Goal: Information Seeking & Learning: Learn about a topic

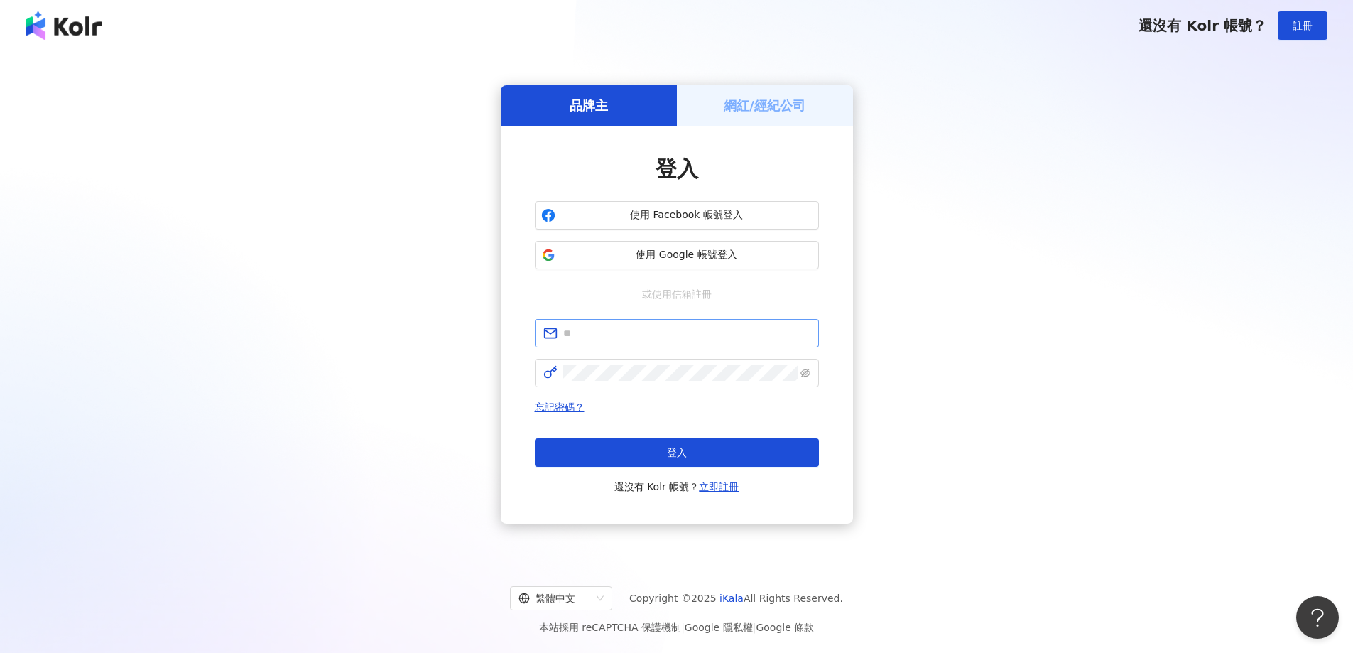
click at [630, 325] on span at bounding box center [677, 333] width 284 height 28
paste input "**********"
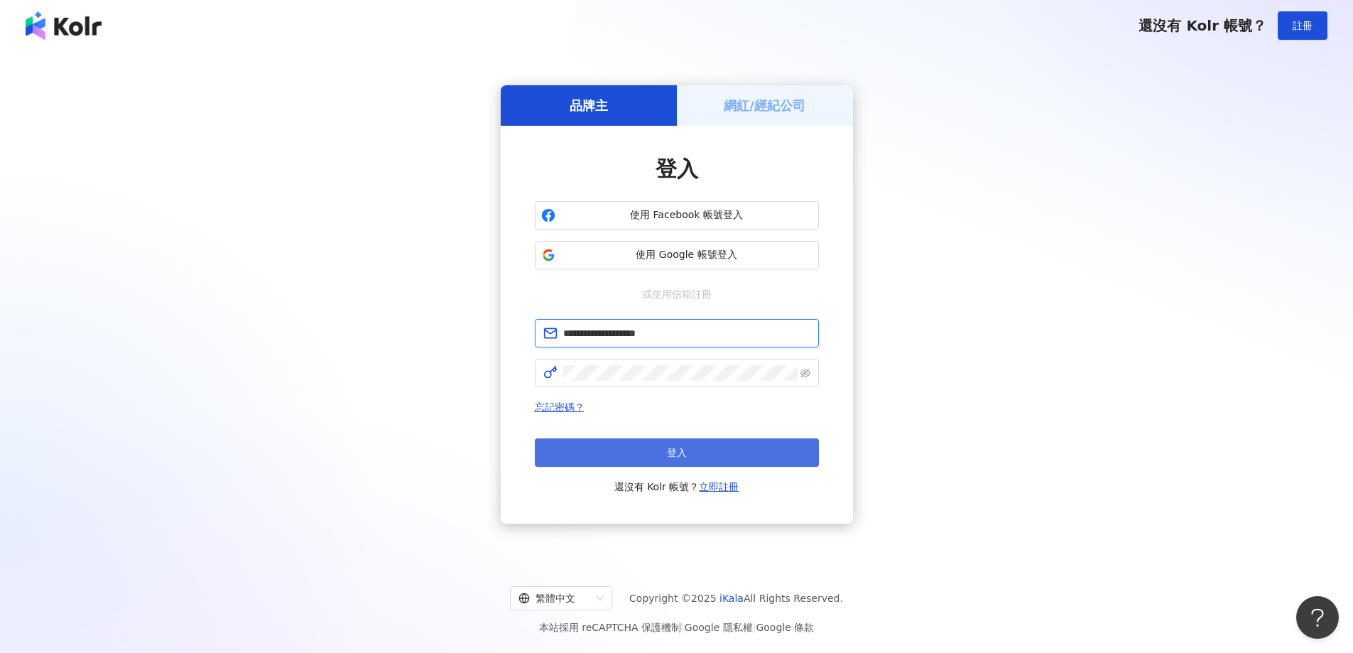
type input "**********"
click at [633, 445] on button "登入" at bounding box center [677, 452] width 284 height 28
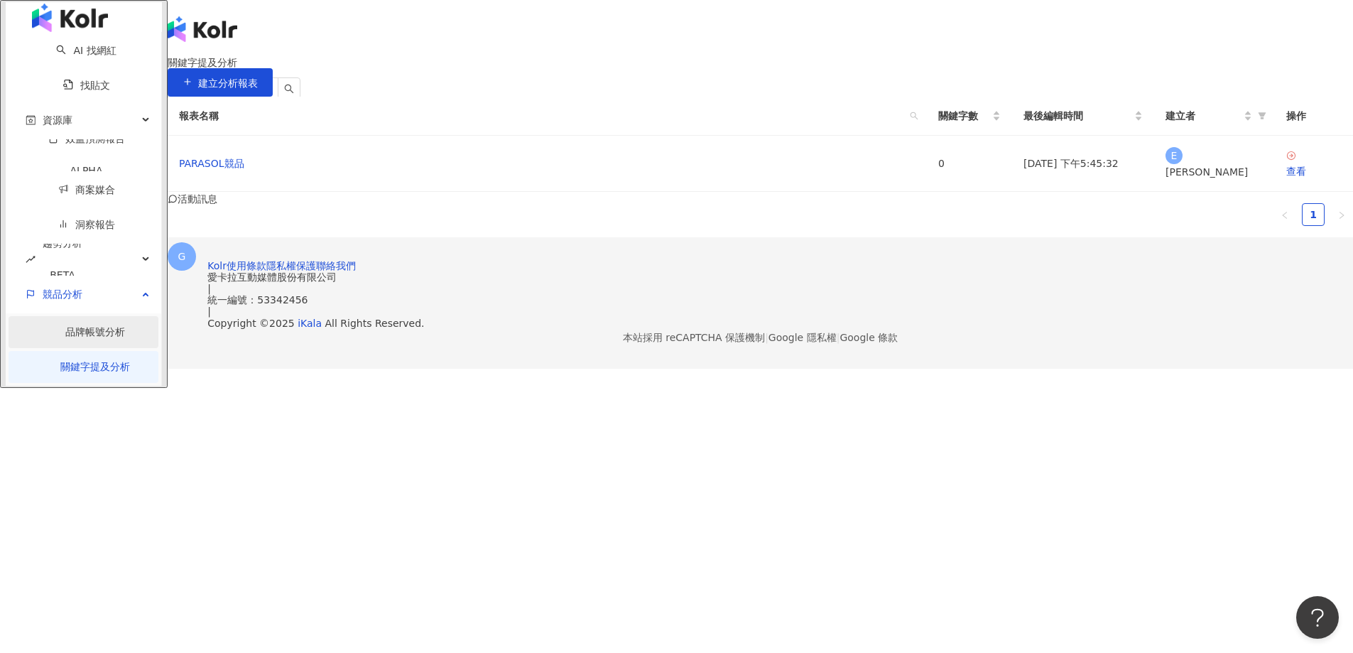
click at [65, 337] on link "品牌帳號分析" at bounding box center [95, 331] width 60 height 11
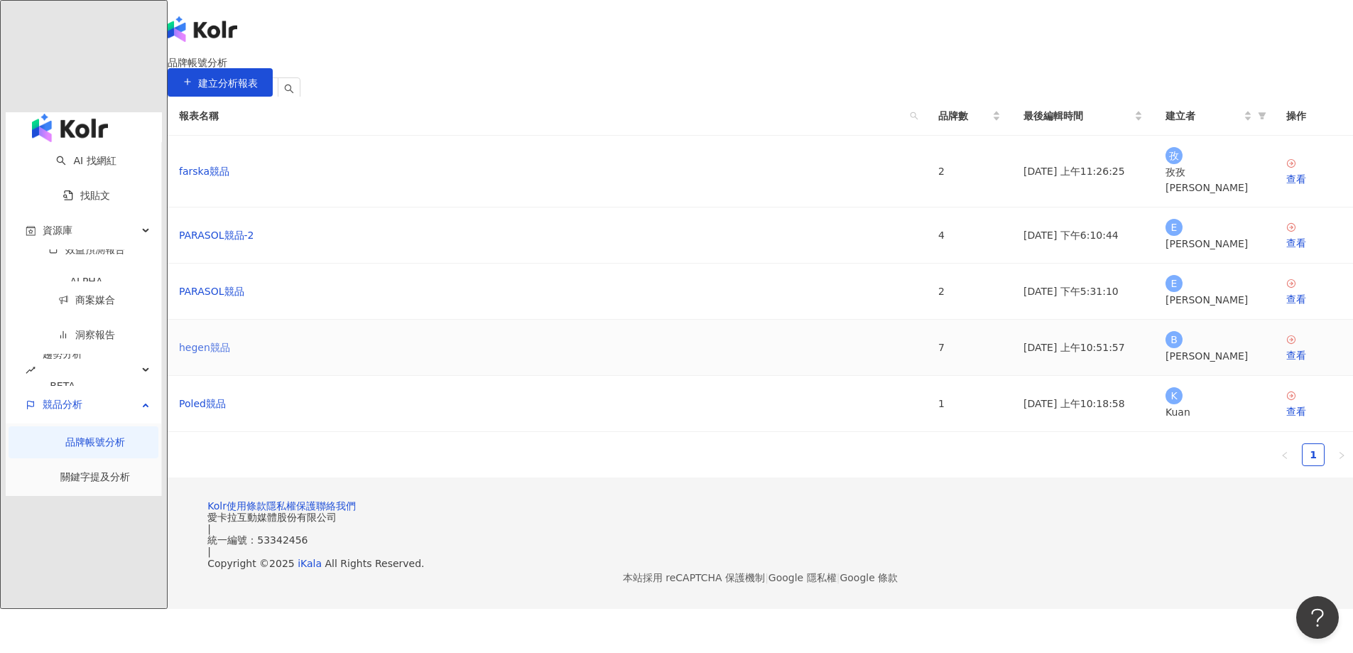
click at [230, 355] on link "hegen競品" at bounding box center [204, 347] width 51 height 16
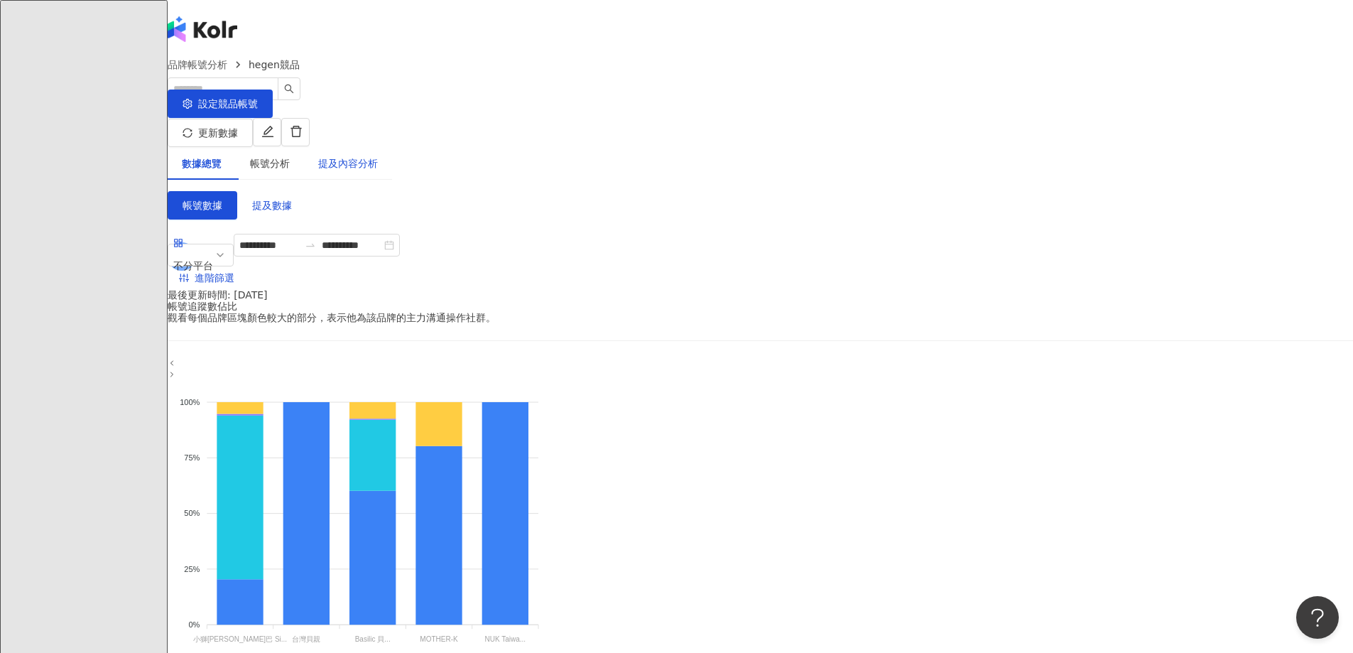
click at [378, 156] on div "提及內容分析" at bounding box center [348, 164] width 60 height 16
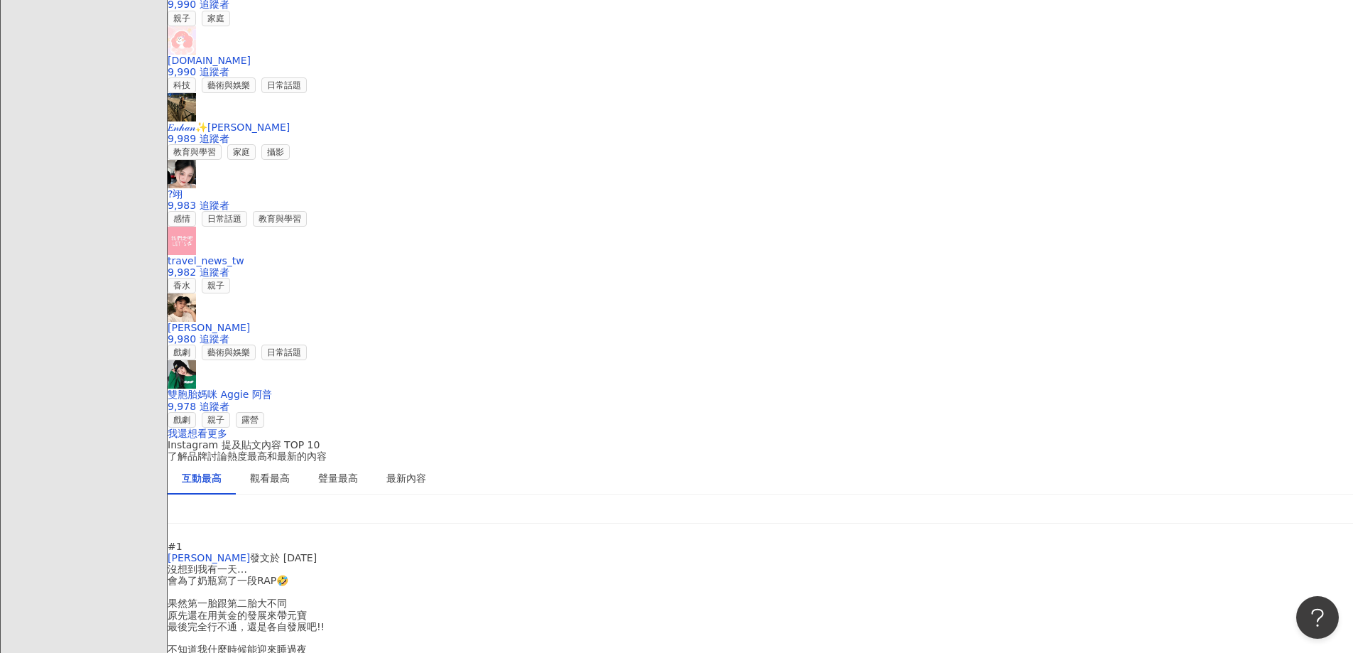
scroll to position [2130, 0]
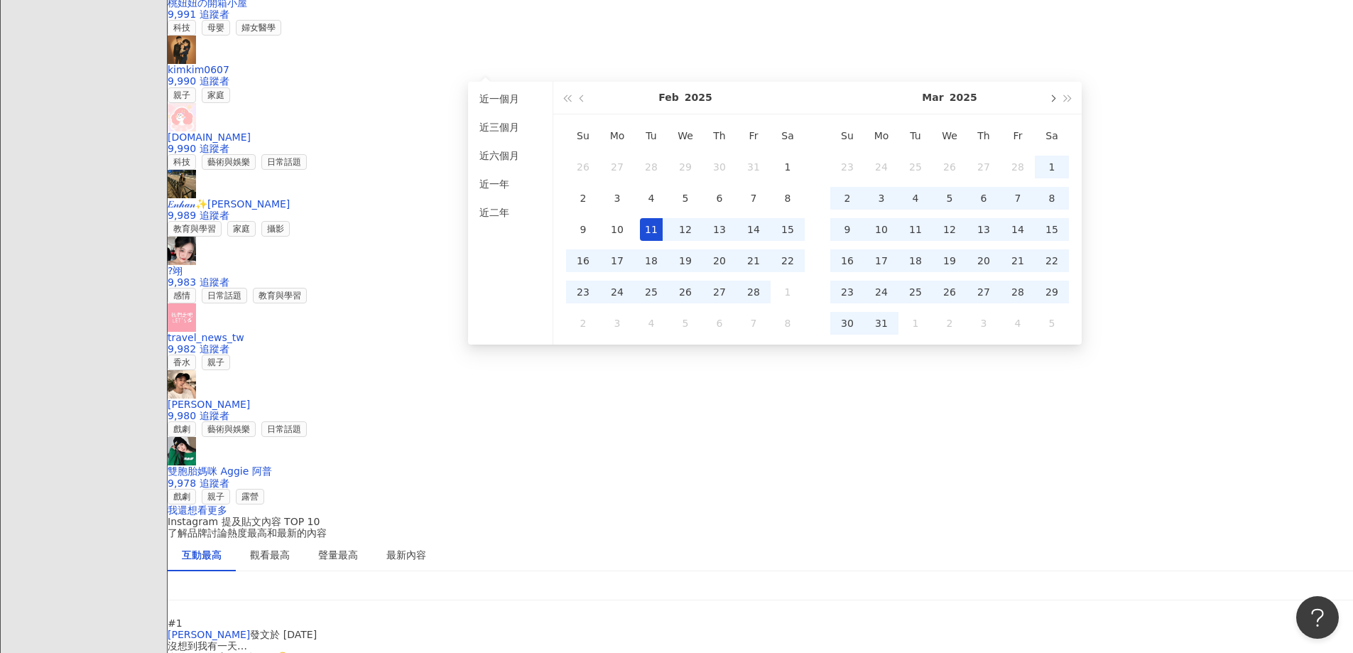
click at [1056, 104] on button "button" at bounding box center [1052, 98] width 16 height 32
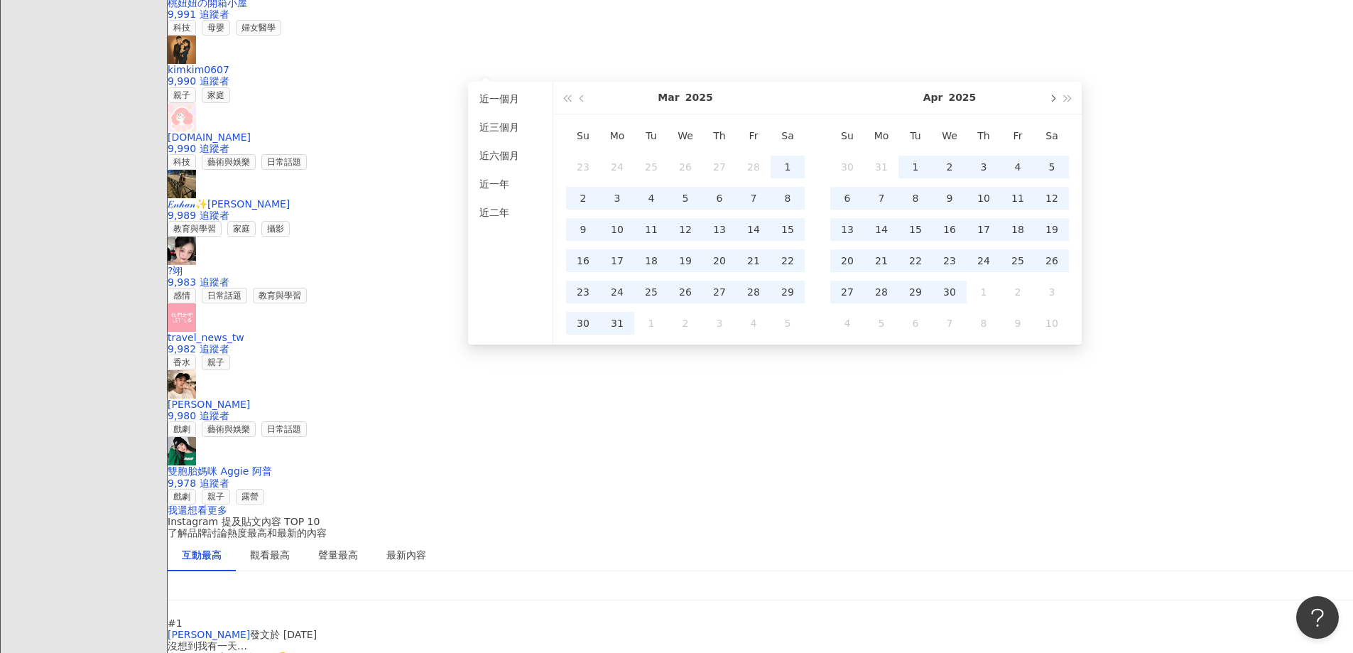
click at [1056, 104] on button "button" at bounding box center [1052, 98] width 16 height 32
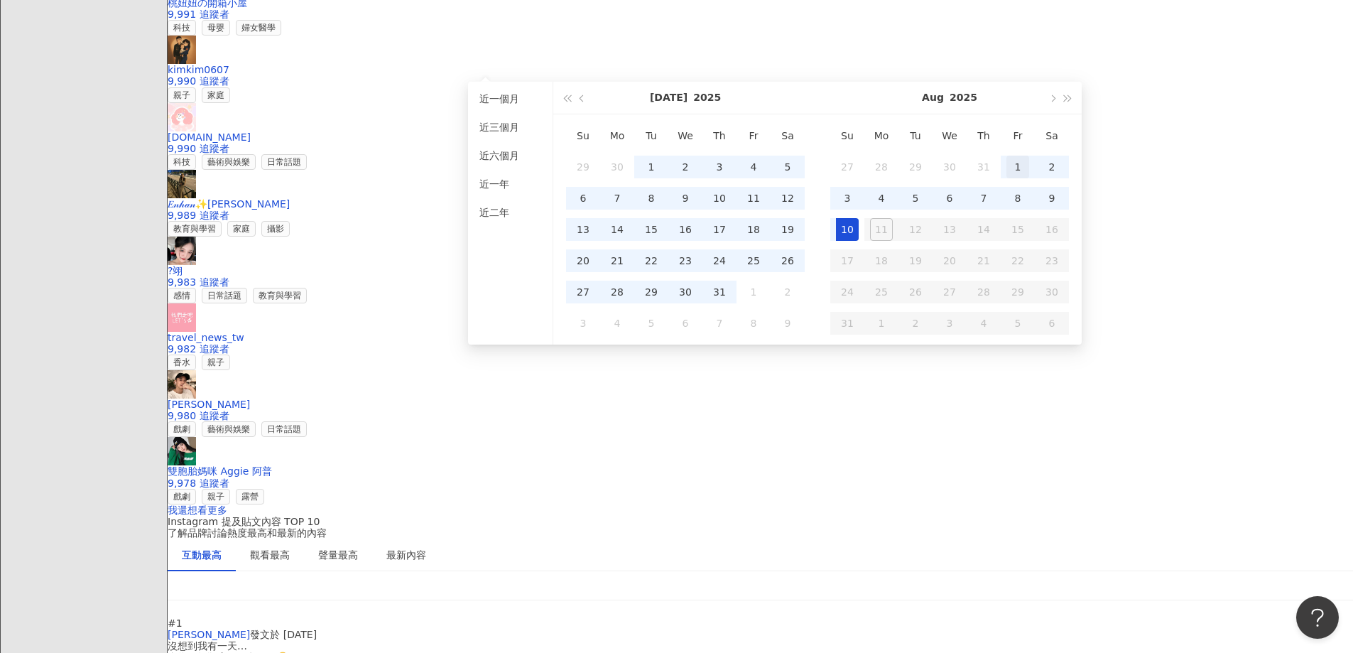
type input "**********"
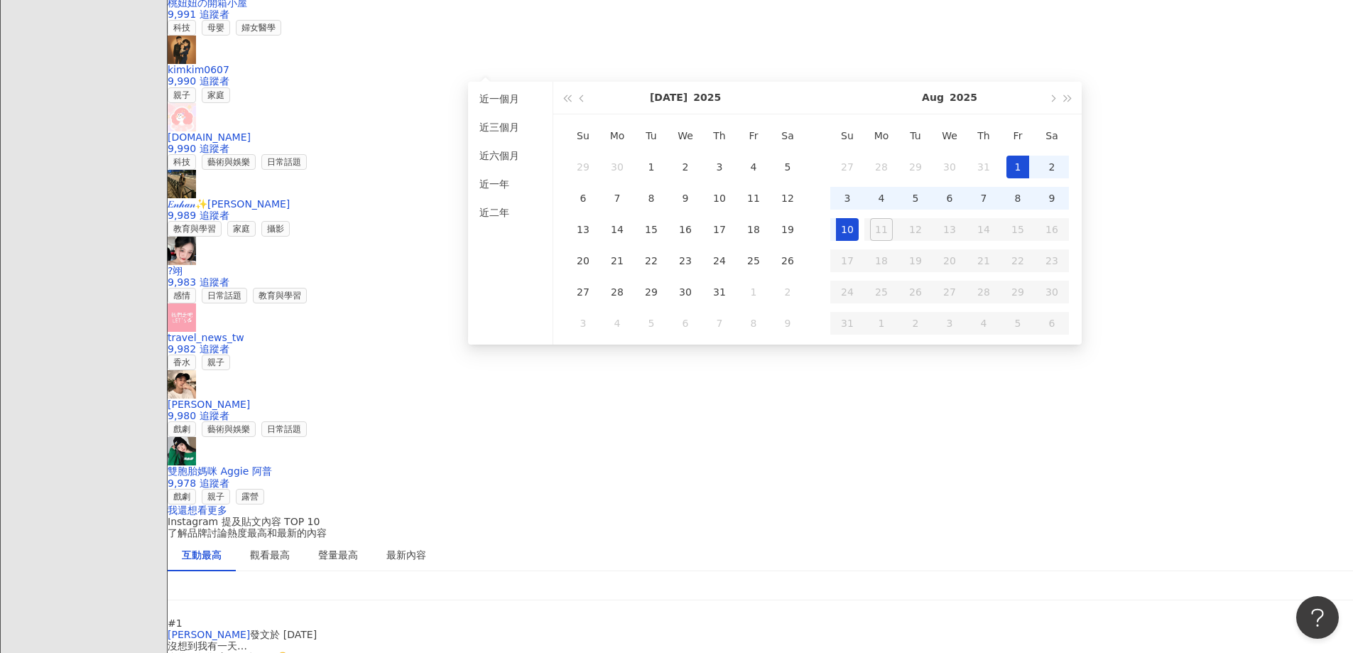
click at [1013, 164] on div "1" at bounding box center [1017, 167] width 23 height 23
type input "**********"
click at [853, 227] on div "10" at bounding box center [847, 229] width 23 height 23
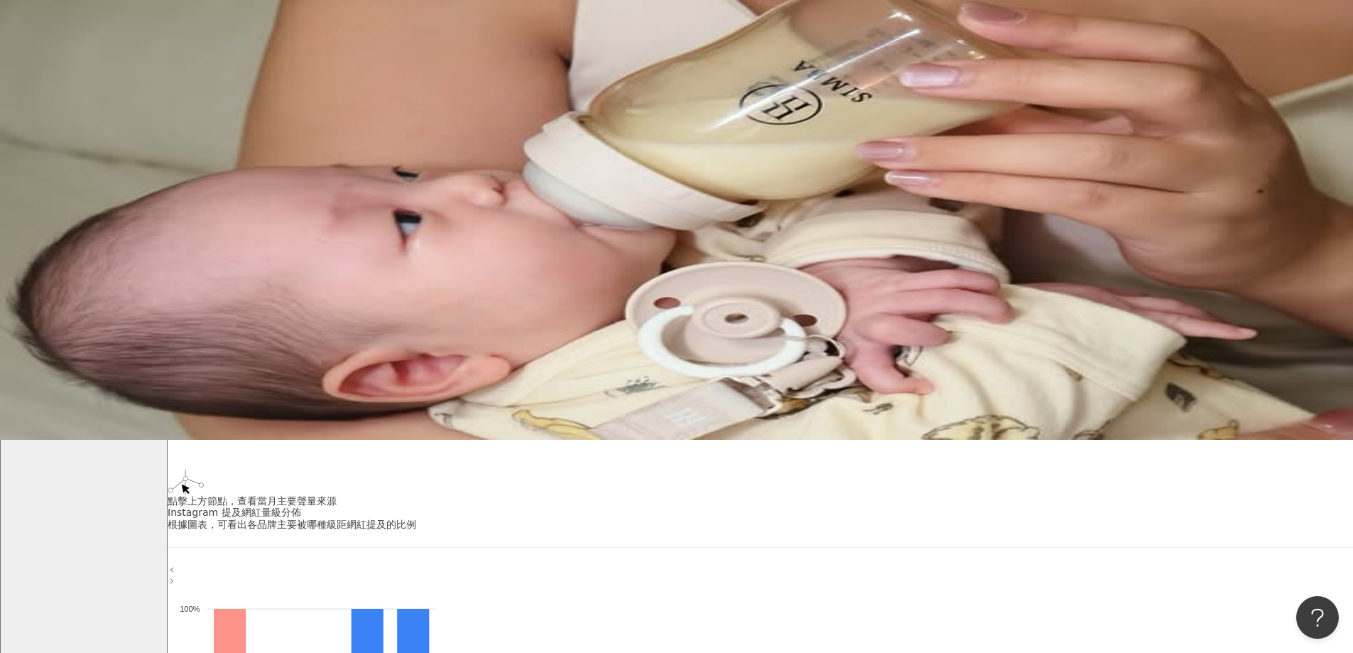
scroll to position [87, 0]
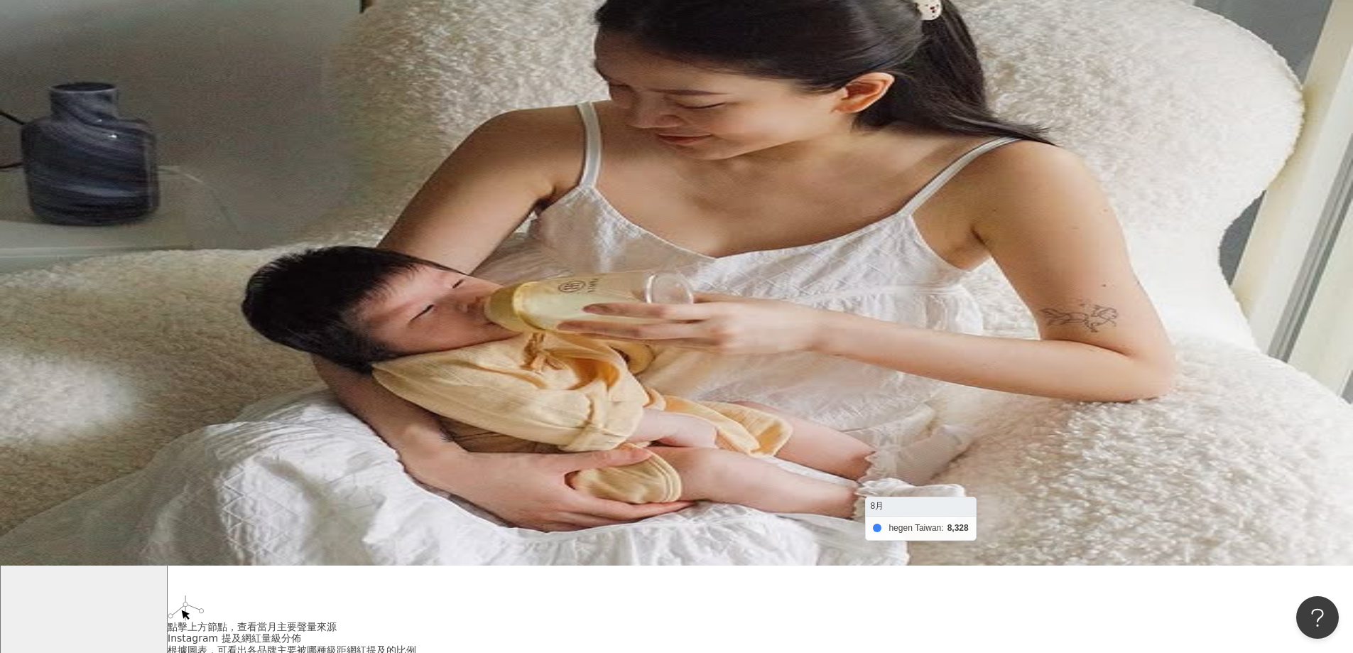
click at [986, 498] on foreignobject "小獅[PERSON_NAME]巴 Simba 台灣貝親 MOTHER-K NUK Taiwan｜德國第一大哺育品牌🇩🇪 hegen Taiwan Basili…" at bounding box center [577, 442] width 818 height 284
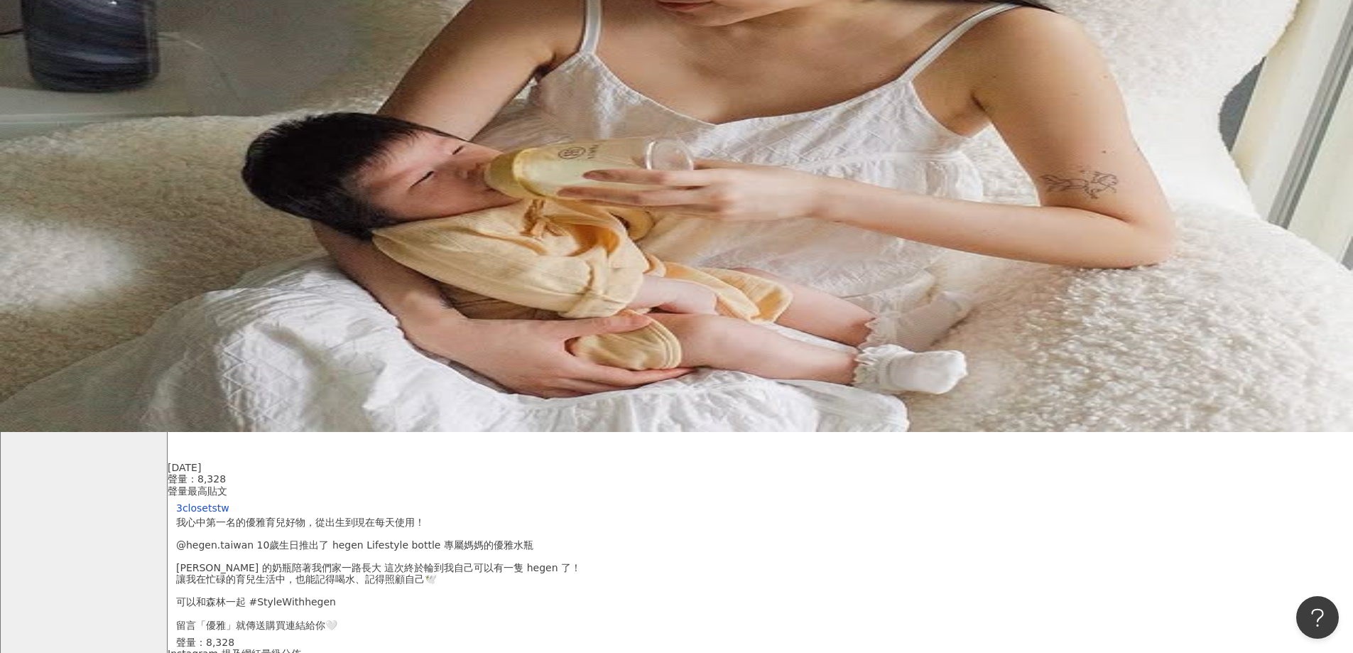
scroll to position [300, 0]
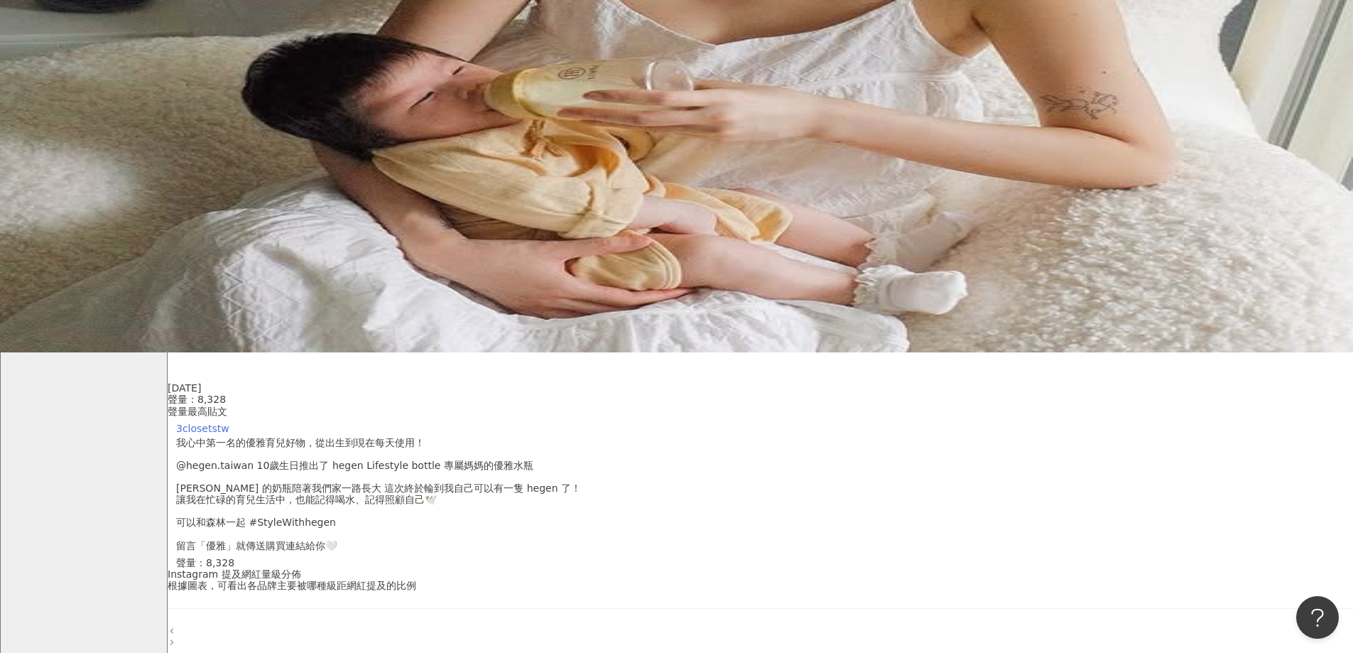
click at [229, 423] on link "3closetstw" at bounding box center [202, 428] width 53 height 11
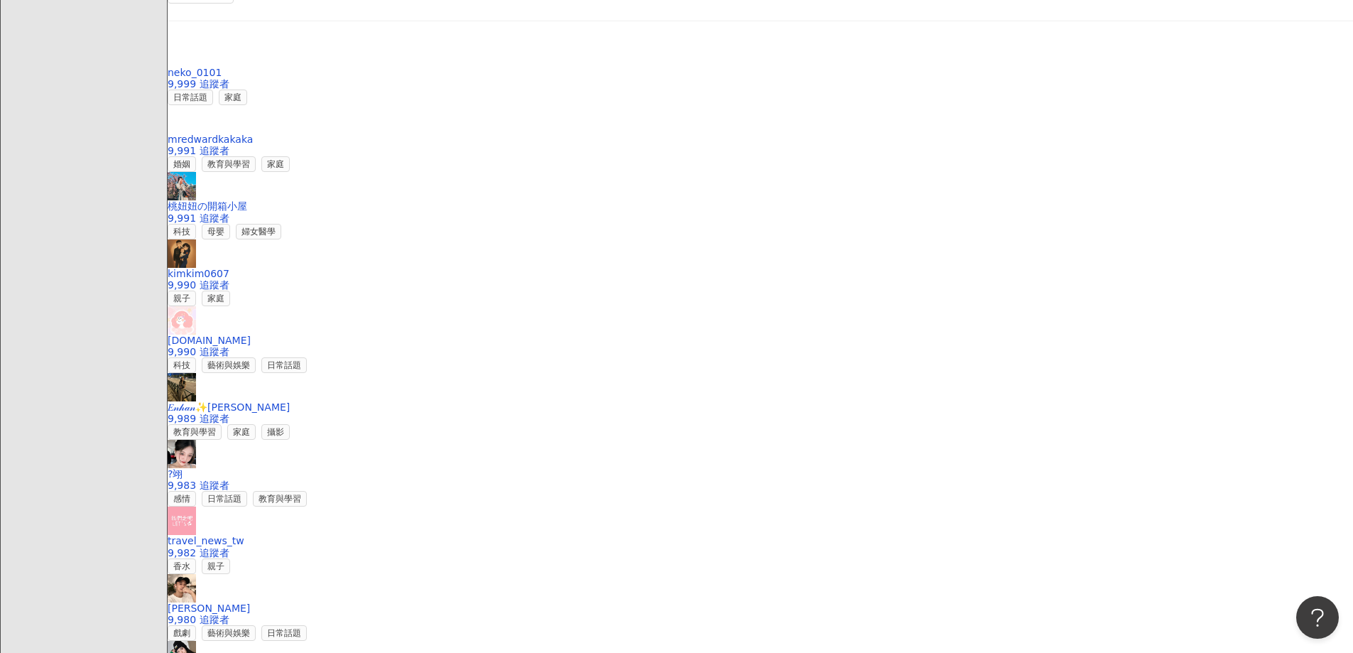
scroll to position [2147, 0]
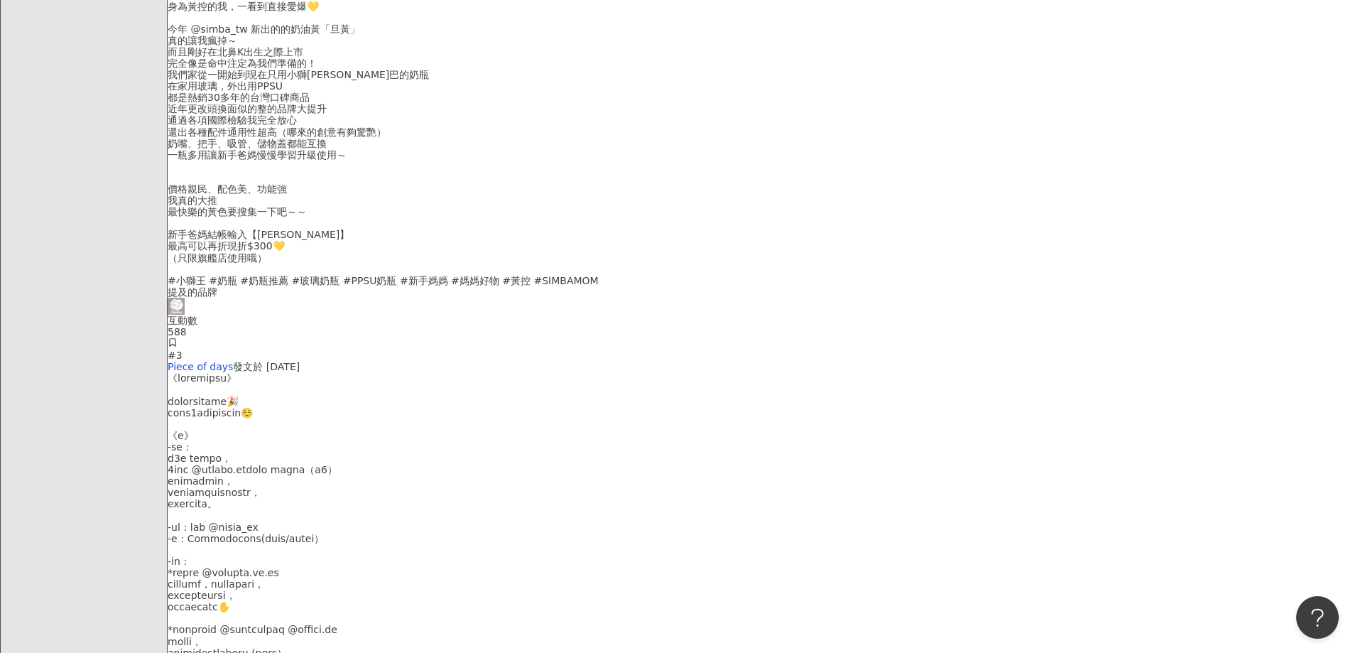
scroll to position [3083, 0]
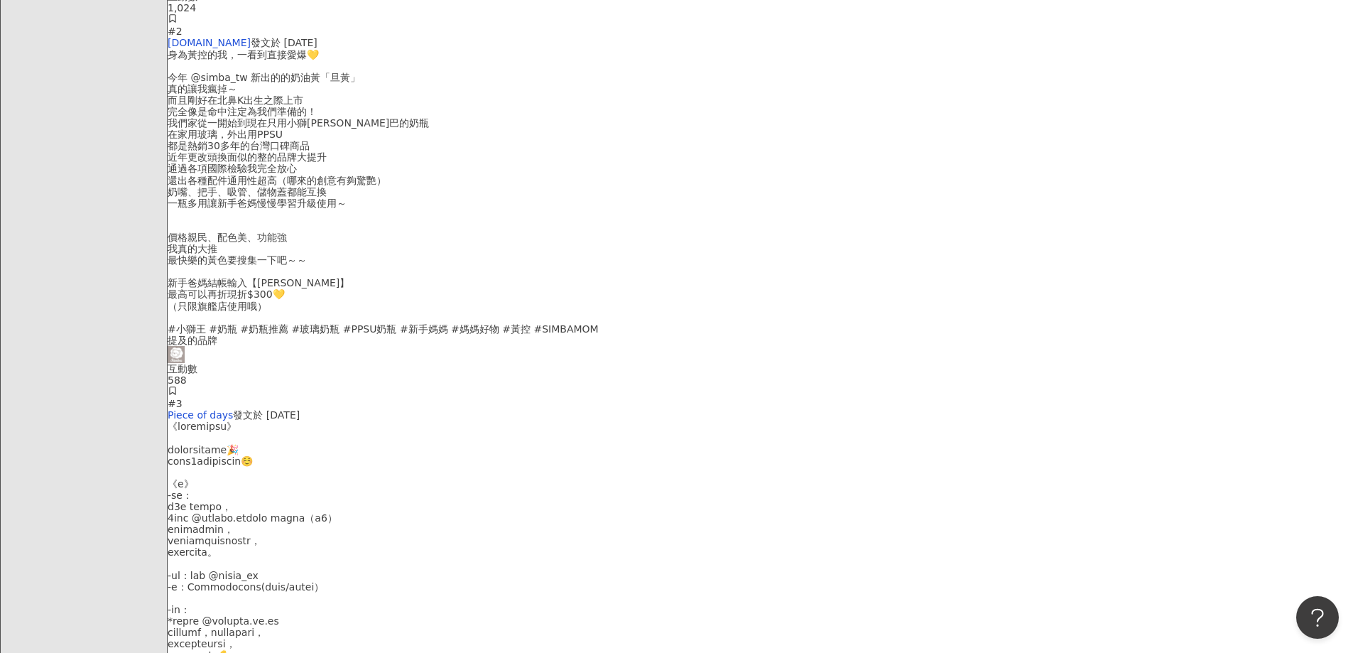
scroll to position [3225, 0]
